Goal: Information Seeking & Learning: Learn about a topic

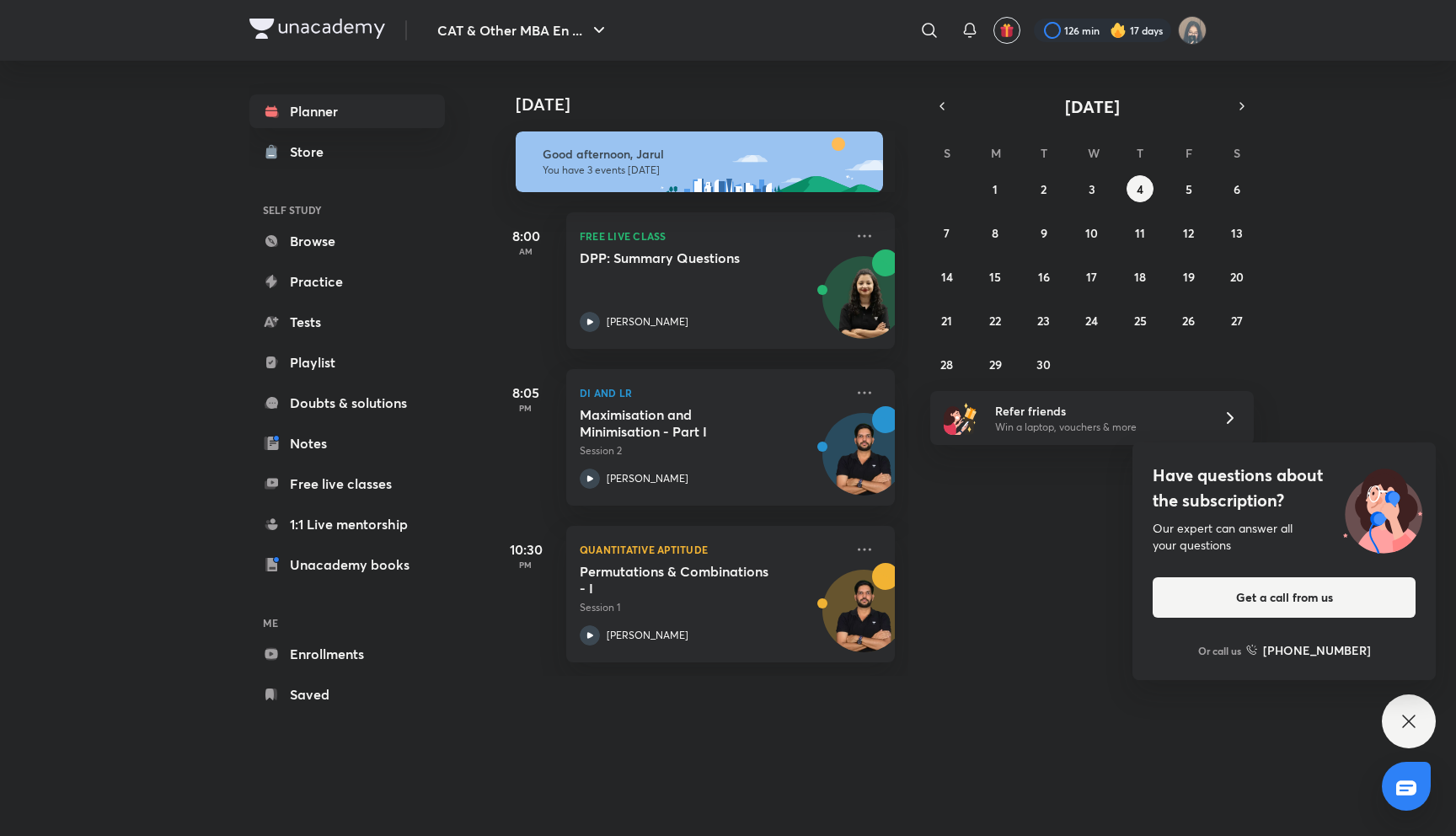
click at [600, 403] on div "DI and LR Maximisation and Minimisation - Part I Session 2 [PERSON_NAME]" at bounding box center [730, 437] width 328 height 137
